Goal: Find specific page/section: Find specific page/section

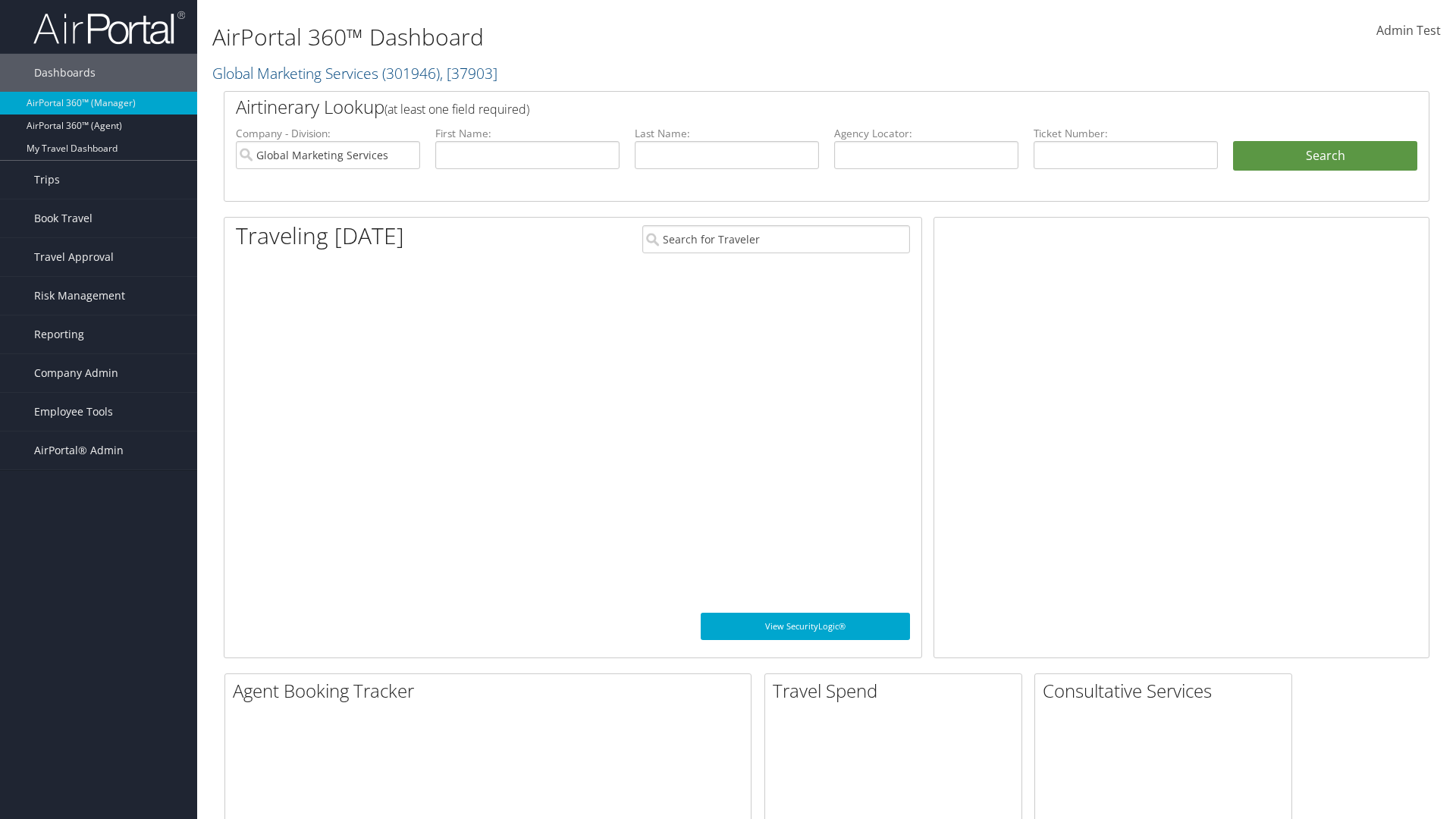
click at [98, 373] on span "Company Admin" at bounding box center [76, 373] width 84 height 38
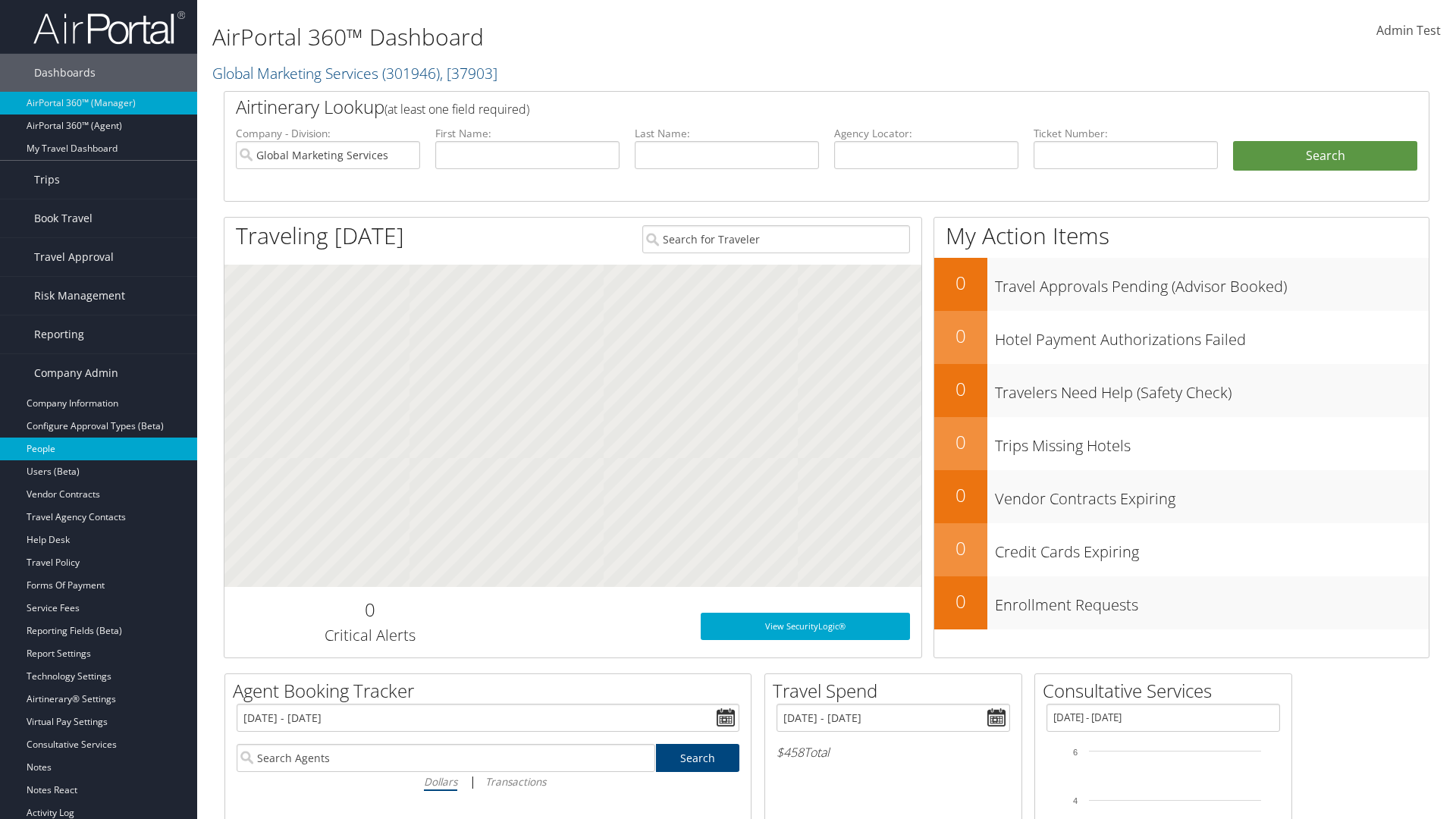
click at [98, 448] on link "People" at bounding box center [98, 448] width 197 height 23
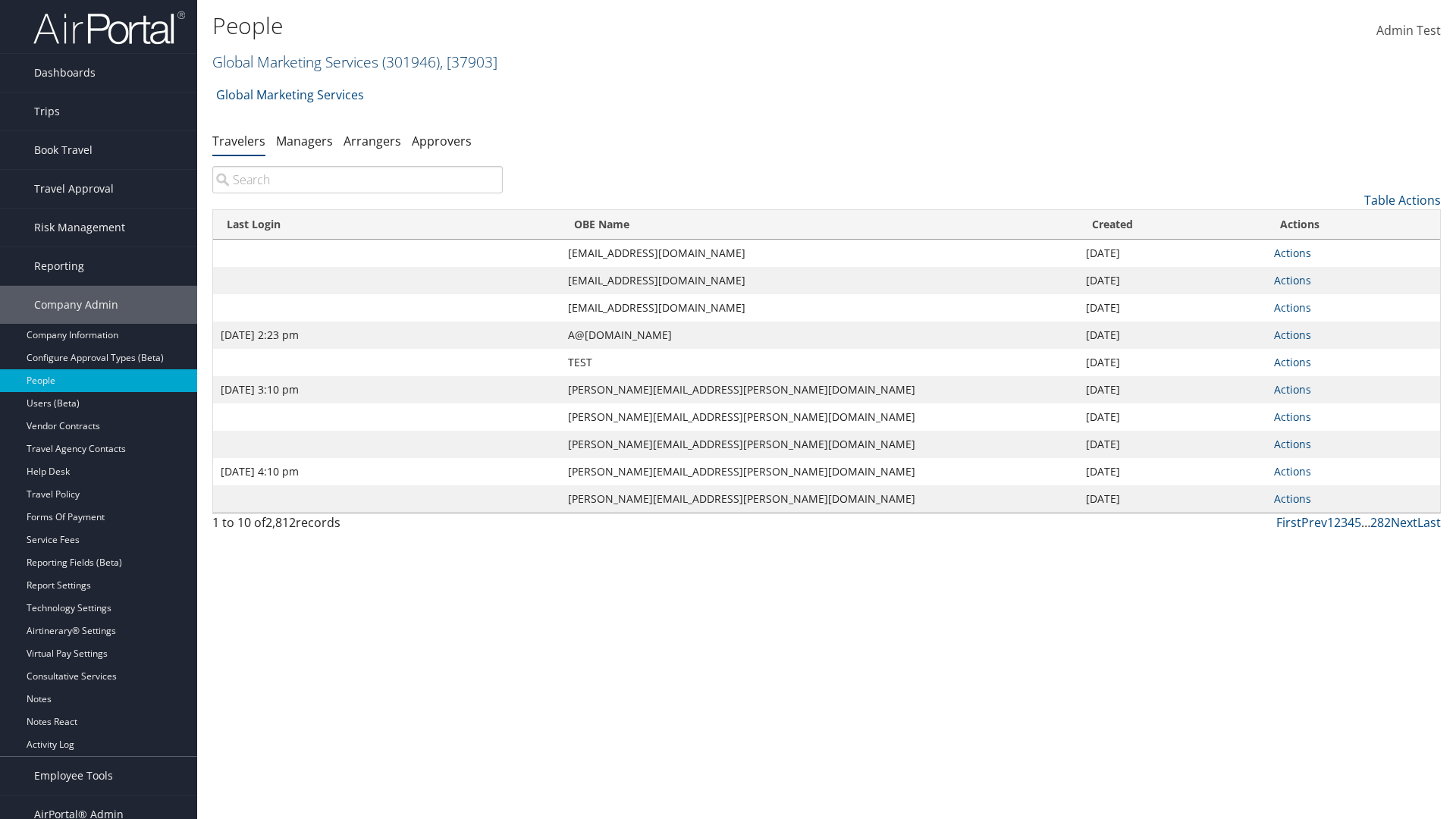
click at [293, 62] on link "Global Marketing Services ( 301946 ) , [ 37903 ]" at bounding box center [354, 62] width 285 height 20
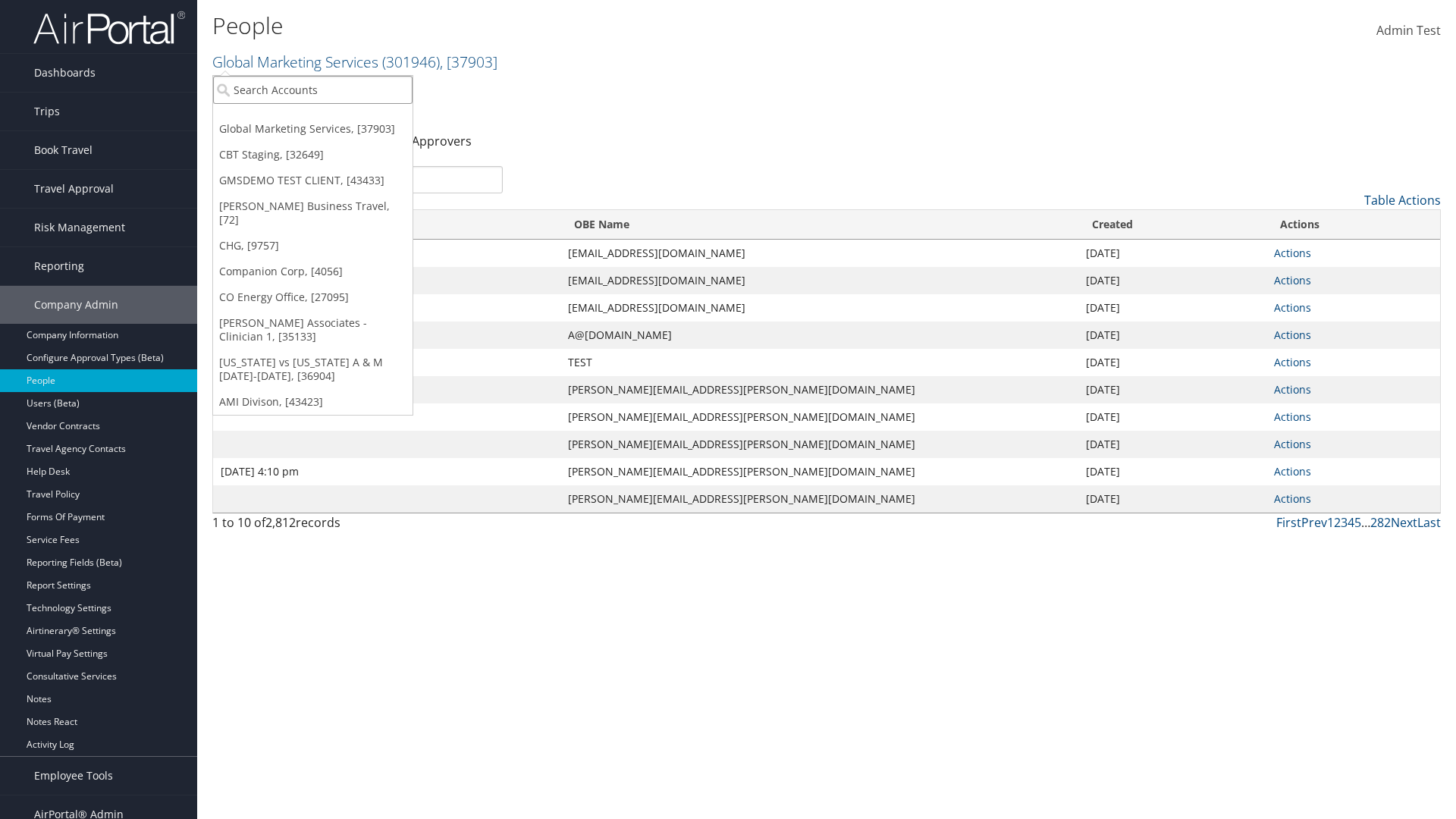
click at [312, 90] on input "search" at bounding box center [313, 90] width 200 height 28
type input "Global Marketing Services"
click at [327, 118] on div "Global Marketing Services (301946), [37903]" at bounding box center [326, 117] width 244 height 13
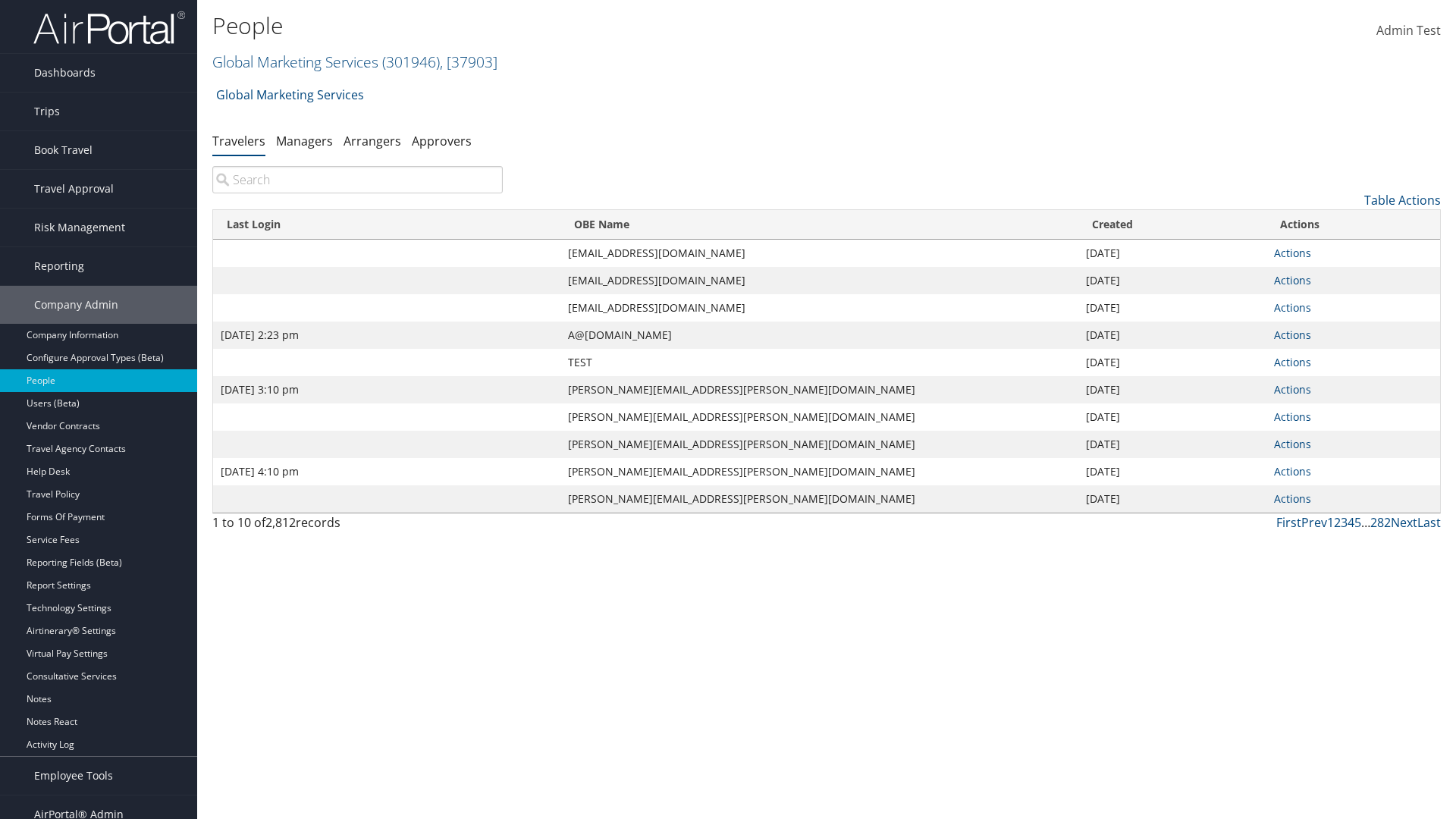
click at [357, 179] on input "search" at bounding box center [357, 179] width 290 height 27
type input "[DATE] 2:23 pm"
